Goal: Navigation & Orientation: Find specific page/section

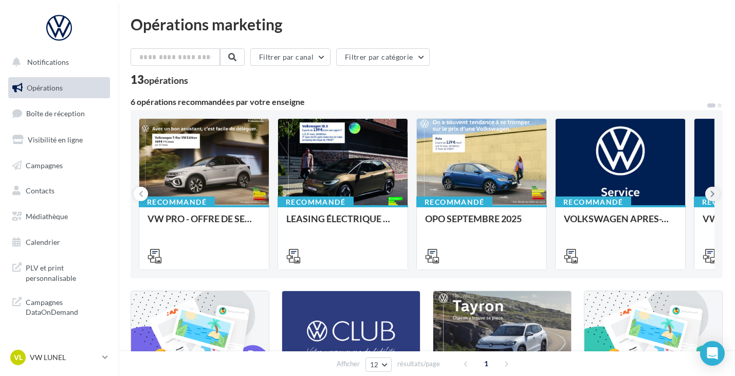
click at [710, 191] on button at bounding box center [713, 194] width 14 height 14
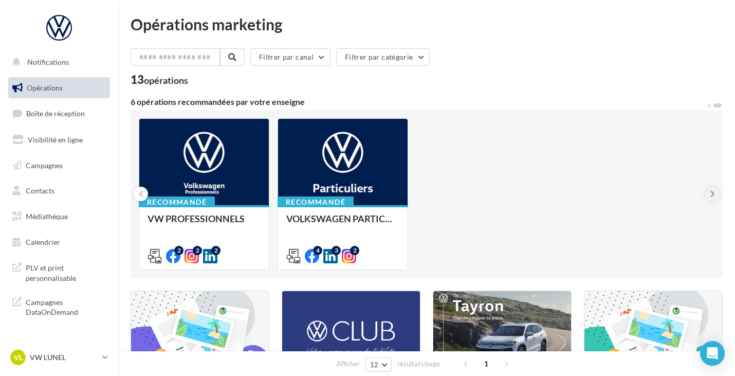
click at [710, 191] on button at bounding box center [713, 194] width 14 height 14
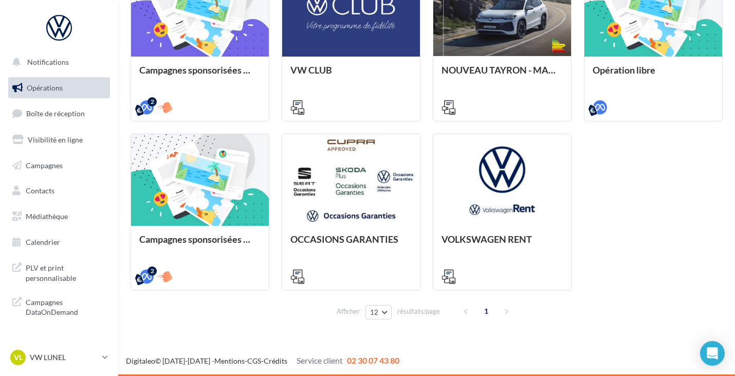
scroll to position [223, 0]
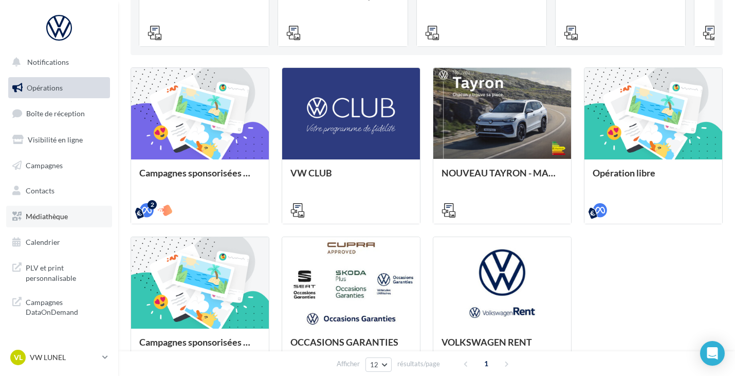
click at [68, 214] on link "Médiathèque" at bounding box center [59, 217] width 106 height 22
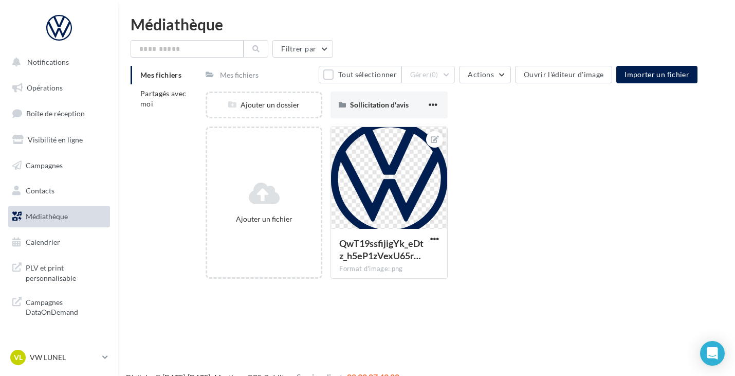
click at [230, 75] on div "Mes fichiers" at bounding box center [239, 75] width 39 height 10
click at [158, 98] on li "Partagés avec moi" at bounding box center [164, 98] width 67 height 29
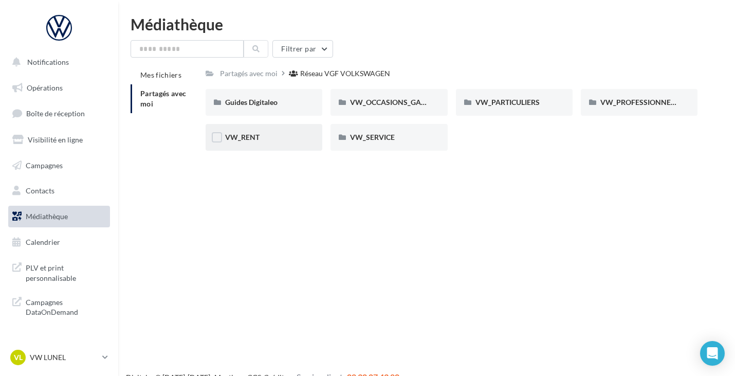
click at [272, 139] on div "VW_RENT" at bounding box center [264, 137] width 78 height 10
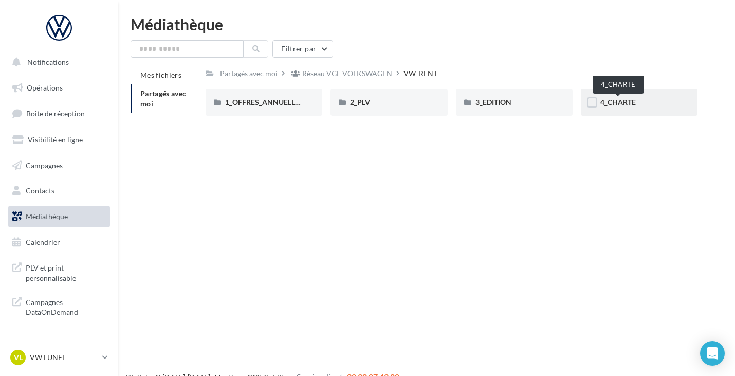
click at [614, 106] on span "4_CHARTE" at bounding box center [618, 102] width 35 height 9
click at [46, 168] on span "Campagnes" at bounding box center [44, 164] width 37 height 9
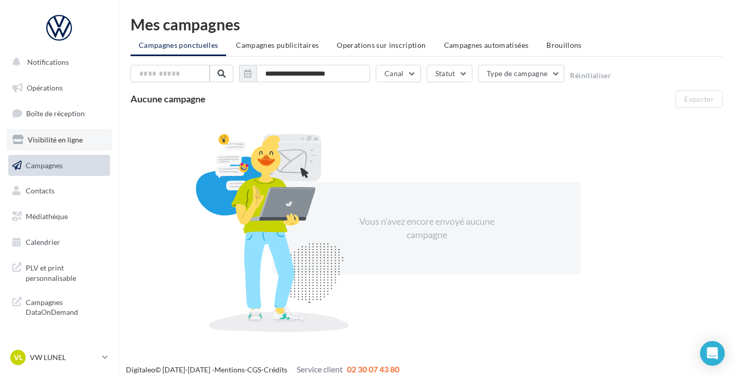
click at [72, 136] on span "Visibilité en ligne" at bounding box center [55, 139] width 55 height 9
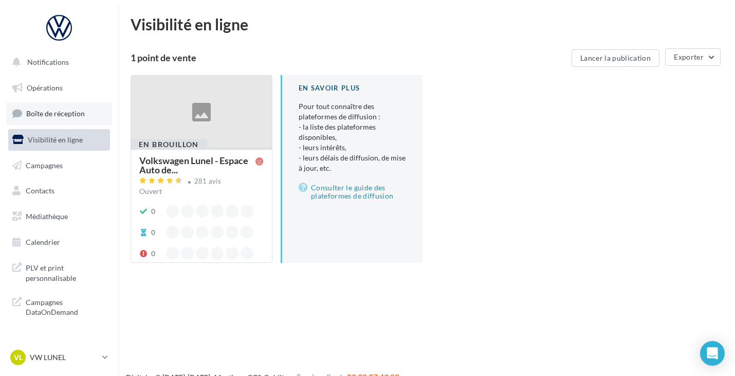
click at [70, 112] on span "Boîte de réception" at bounding box center [55, 113] width 59 height 9
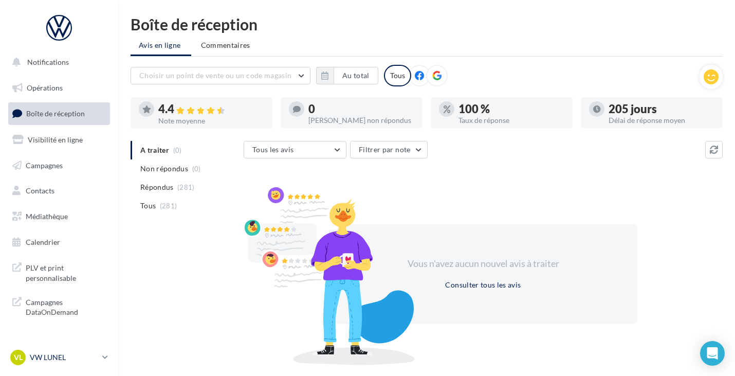
click at [73, 355] on p "VW LUNEL" at bounding box center [64, 357] width 68 height 10
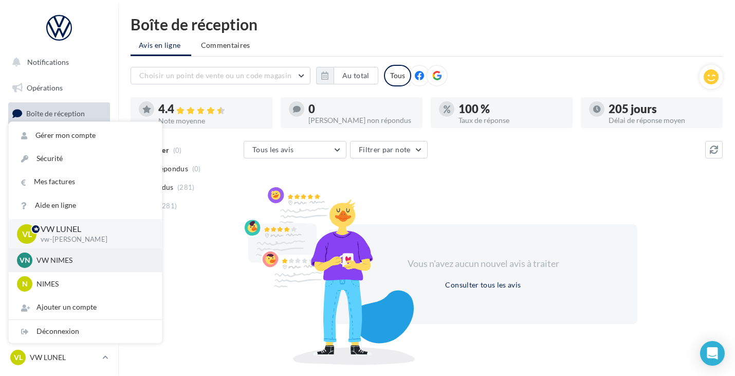
click at [74, 262] on p "VW NIMES" at bounding box center [93, 260] width 113 height 10
